Goal: Transaction & Acquisition: Purchase product/service

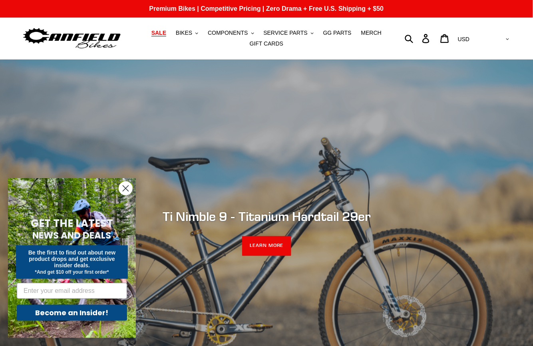
click at [170, 37] on link "SALE" at bounding box center [158, 33] width 23 height 11
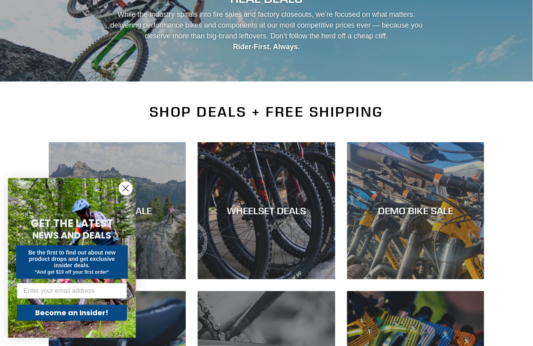
scroll to position [101, 0]
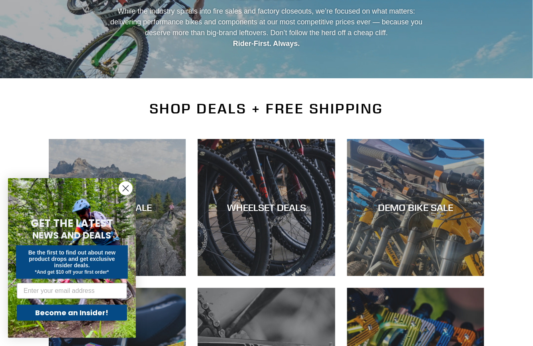
click at [125, 186] on circle "Close dialog" at bounding box center [125, 188] width 13 height 13
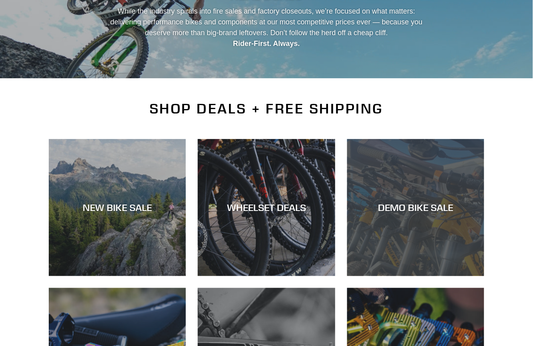
click at [416, 276] on div "DEMO BIKE SALE" at bounding box center [415, 276] width 137 height 0
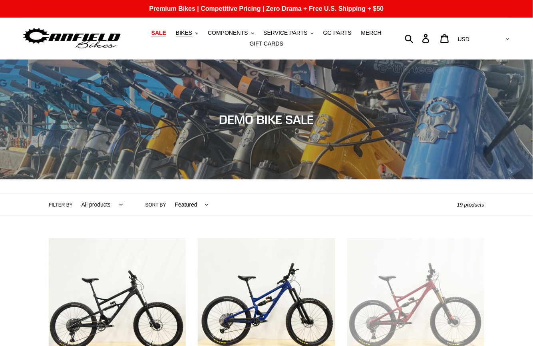
click at [166, 34] on span "SALE" at bounding box center [158, 33] width 15 height 7
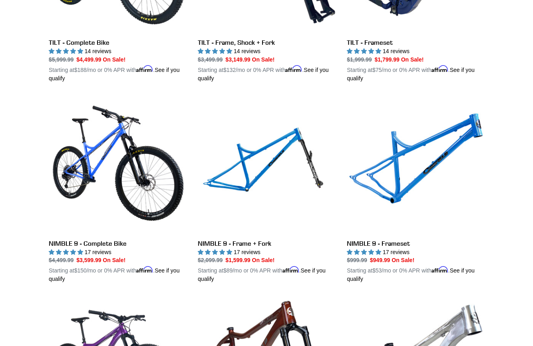
scroll to position [1336, 0]
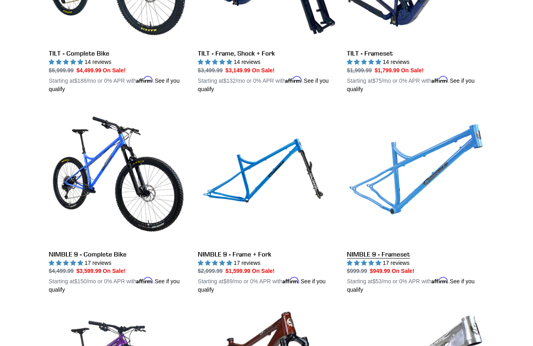
click at [398, 190] on link "NIMBLE 9 - Frameset" at bounding box center [415, 200] width 137 height 187
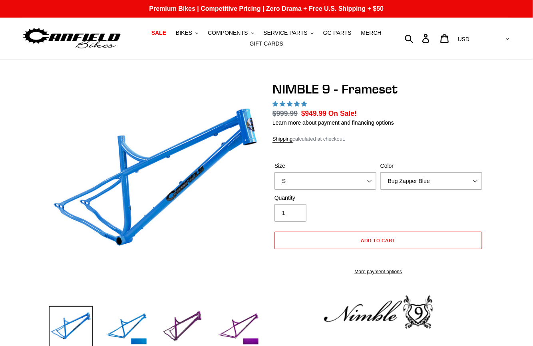
select select "highest-rating"
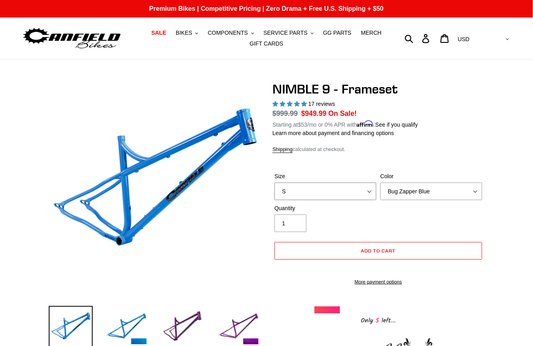
click at [369, 192] on select "S M L XL" at bounding box center [325, 192] width 102 height 18
select select "XL"
click at [274, 183] on select "S M L XL" at bounding box center [325, 192] width 102 height 18
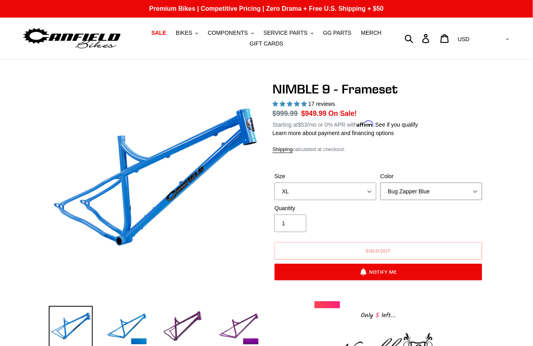
click at [471, 192] on select "Bug Zapper Blue Purple Haze -Sold Out Galaxy Black" at bounding box center [431, 192] width 102 height 18
click at [380, 183] on select "Bug Zapper Blue Purple Haze -Sold Out Galaxy Black" at bounding box center [431, 192] width 102 height 18
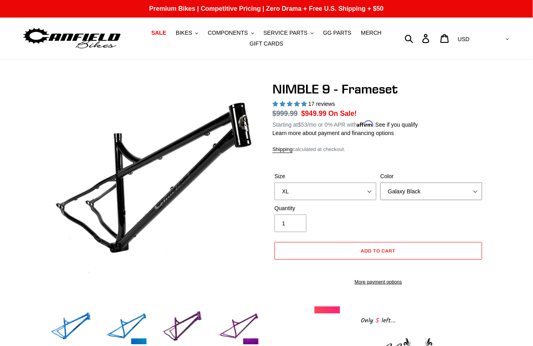
click at [473, 193] on select "Bug Zapper Blue Purple Haze -Sold Out Galaxy Black" at bounding box center [431, 192] width 102 height 18
click at [380, 183] on select "Bug Zapper Blue Purple Haze -Sold Out Galaxy Black" at bounding box center [431, 192] width 102 height 18
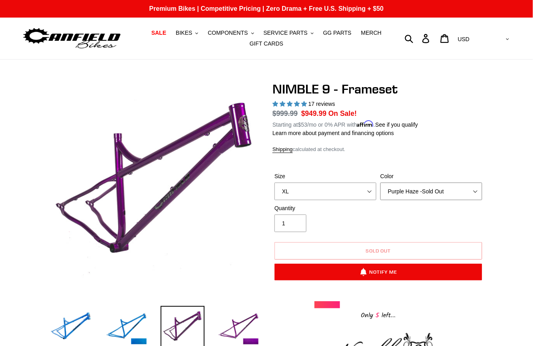
click at [475, 187] on select "Bug Zapper Blue Purple Haze -Sold Out Galaxy Black" at bounding box center [431, 192] width 102 height 18
select select "Bug Zapper Blue"
click at [380, 183] on select "Bug Zapper Blue Purple Haze -Sold Out Galaxy Black" at bounding box center [431, 192] width 102 height 18
